Goal: Obtain resource: Download file/media

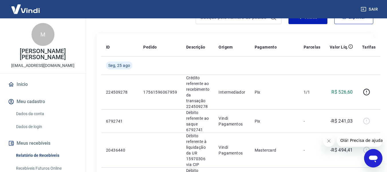
scroll to position [77, 0]
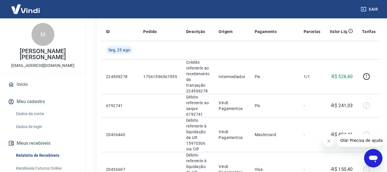
click at [327, 141] on icon "Fechar mensagem da empresa" at bounding box center [328, 140] width 5 height 5
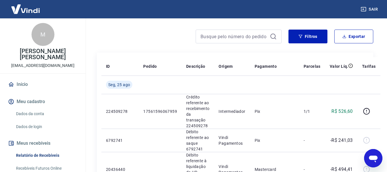
scroll to position [19, 0]
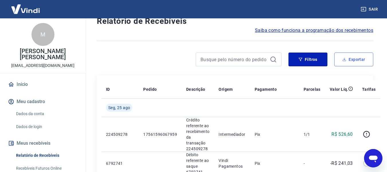
click at [350, 63] on button "Exportar" at bounding box center [353, 59] width 39 height 14
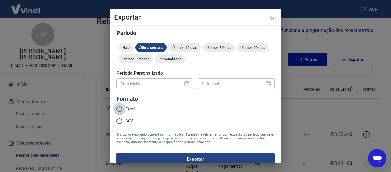
click at [121, 108] on input "Excel" at bounding box center [119, 109] width 12 height 12
radio input "true"
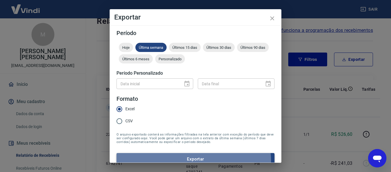
click at [180, 162] on button "Exportar" at bounding box center [196, 159] width 158 height 12
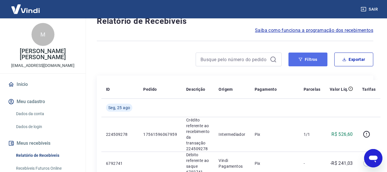
click at [309, 60] on button "Filtros" at bounding box center [308, 59] width 39 height 14
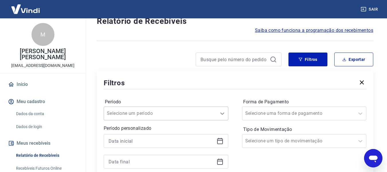
scroll to position [53, 0]
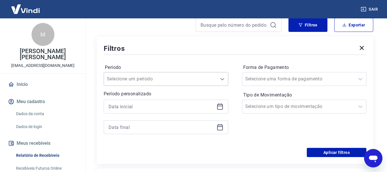
click at [220, 86] on div "Selecione um período" at bounding box center [166, 79] width 125 height 14
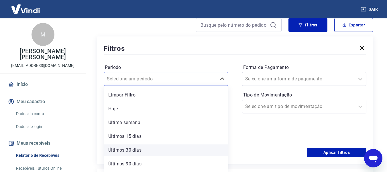
click at [151, 150] on div "Últimos 30 dias" at bounding box center [166, 149] width 125 height 11
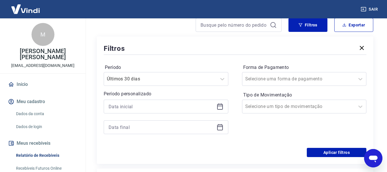
click at [219, 104] on icon at bounding box center [220, 107] width 6 height 6
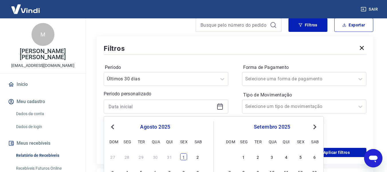
click at [184, 159] on div "1" at bounding box center [183, 156] width 7 height 7
type input "[DATE]"
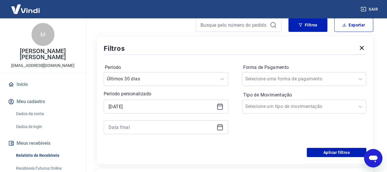
click at [221, 128] on icon at bounding box center [220, 127] width 7 height 7
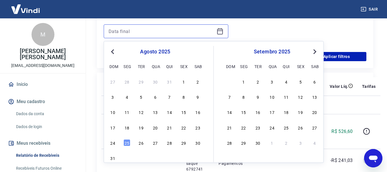
scroll to position [168, 0]
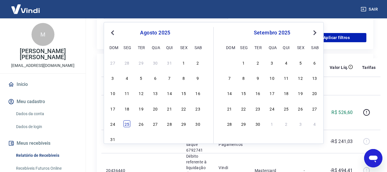
click at [126, 125] on div "25" at bounding box center [127, 123] width 7 height 7
type input "[DATE]"
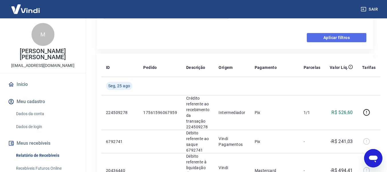
click at [334, 36] on button "Aplicar filtros" at bounding box center [337, 37] width 60 height 9
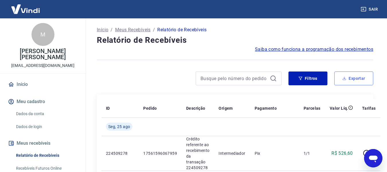
click at [349, 77] on button "Exportar" at bounding box center [353, 78] width 39 height 14
type input "[DATE]"
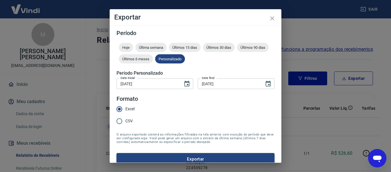
click at [232, 159] on button "Exportar" at bounding box center [196, 159] width 158 height 12
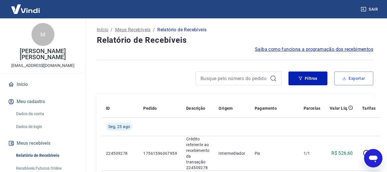
click at [344, 78] on icon "button" at bounding box center [344, 78] width 4 height 4
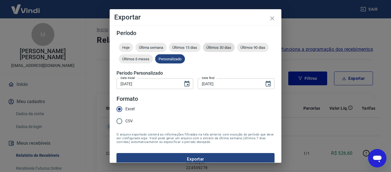
click at [211, 46] on span "Últimos 30 dias" at bounding box center [219, 47] width 32 height 4
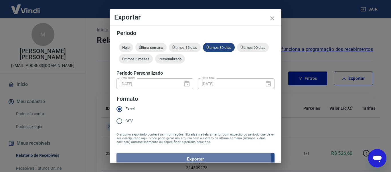
click at [179, 159] on button "Exportar" at bounding box center [196, 159] width 158 height 12
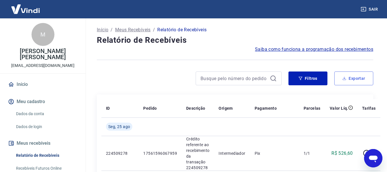
click at [358, 76] on button "Exportar" at bounding box center [353, 78] width 39 height 14
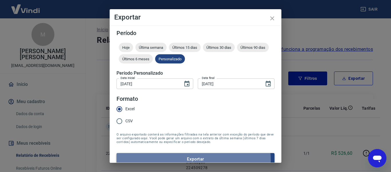
click at [177, 160] on button "Exportar" at bounding box center [196, 159] width 158 height 12
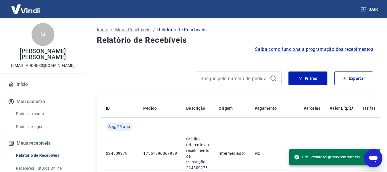
click at [383, 167] on div at bounding box center [383, 167] width 0 height 0
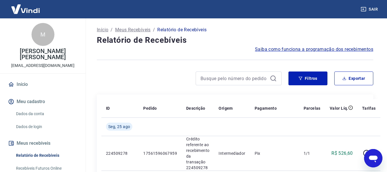
click at [383, 167] on div at bounding box center [383, 167] width 0 height 0
click at [345, 77] on icon "button" at bounding box center [344, 78] width 4 height 4
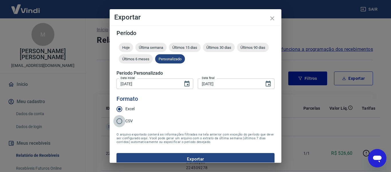
click at [121, 121] on input "CSV" at bounding box center [119, 121] width 12 height 12
radio input "true"
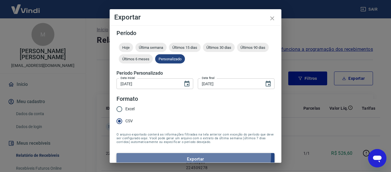
click at [187, 154] on button "Exportar" at bounding box center [196, 159] width 158 height 12
